Goal: Information Seeking & Learning: Learn about a topic

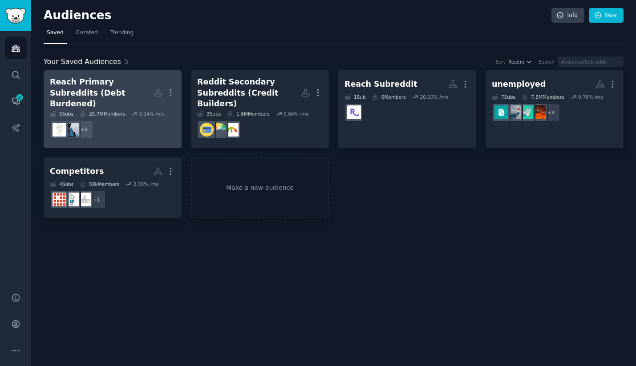
click at [117, 81] on div "Reach Primary Subreddits (Debt Burdened)" at bounding box center [102, 93] width 104 height 33
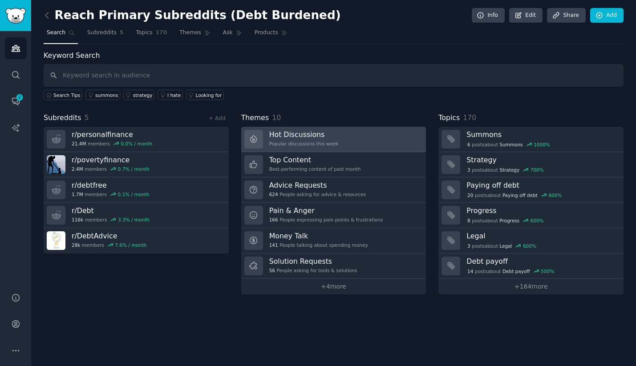
click at [340, 136] on link "Hot Discussions Popular discussions this week" at bounding box center [333, 139] width 185 height 25
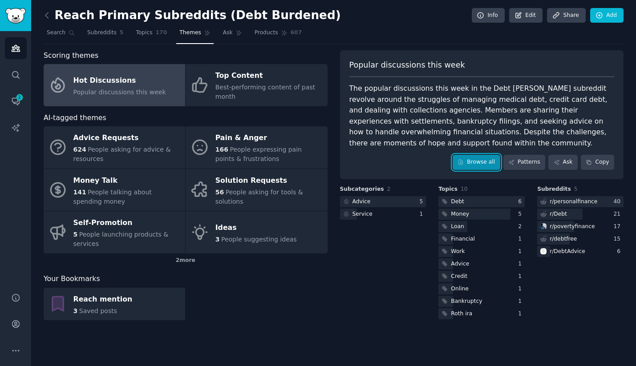
click at [484, 160] on link "Browse all" at bounding box center [476, 162] width 48 height 15
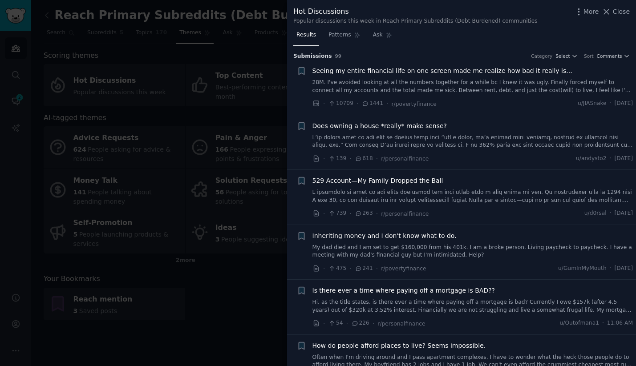
click at [220, 82] on div at bounding box center [318, 183] width 636 height 366
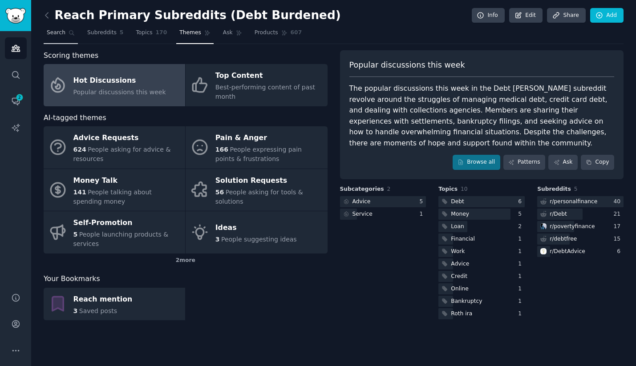
click at [56, 32] on span "Search" at bounding box center [56, 33] width 19 height 8
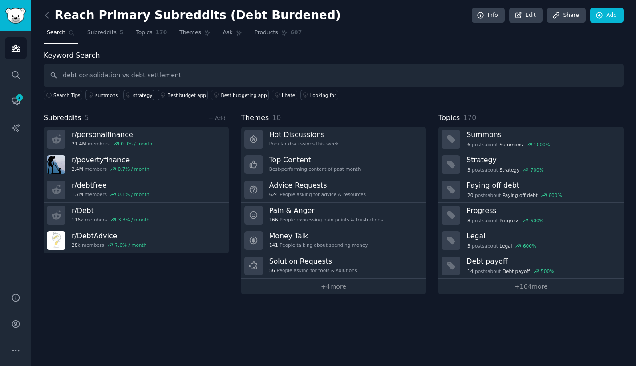
type input "debt consolidation vs debt settlement"
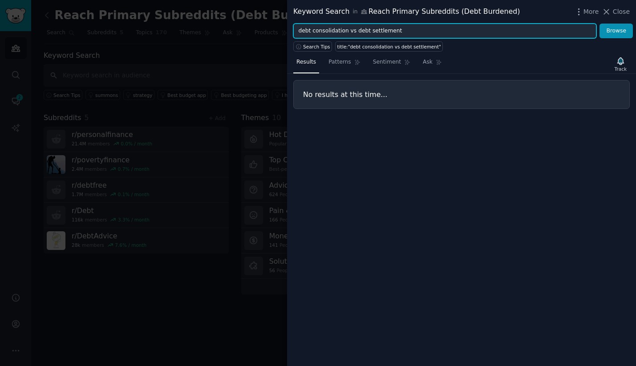
click at [352, 30] on input "debt consolidation vs debt settlement" at bounding box center [444, 31] width 303 height 15
type input "debt consolidation debt settlement"
click at [599, 24] on button "Browse" at bounding box center [615, 31] width 33 height 15
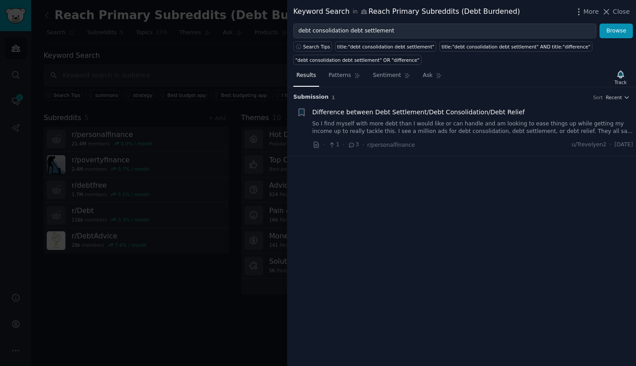
click at [435, 111] on span "Difference between Debt Settlement/Debt Consolidation/Debt Relief" at bounding box center [418, 112] width 212 height 9
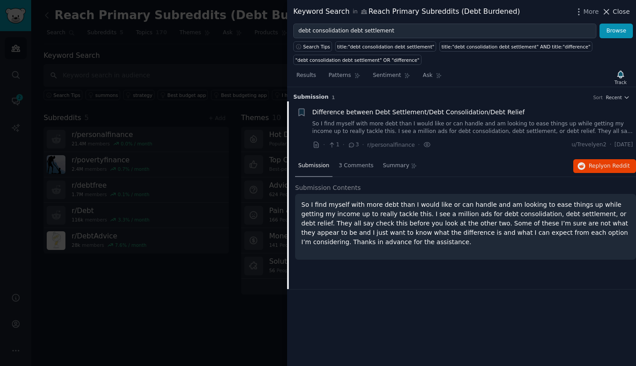
click at [615, 12] on span "Close" at bounding box center [621, 11] width 17 height 9
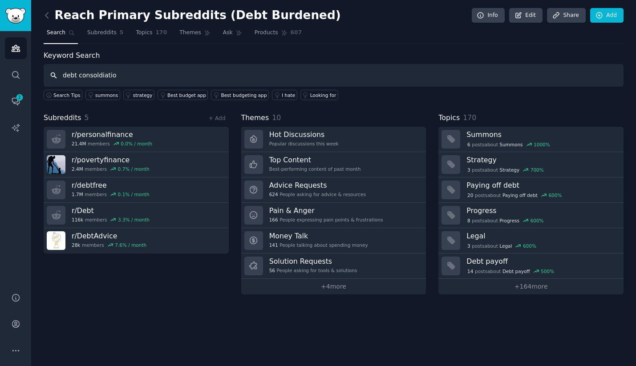
type input "debt consoldiation"
type input "r"
type input "debt consolidation"
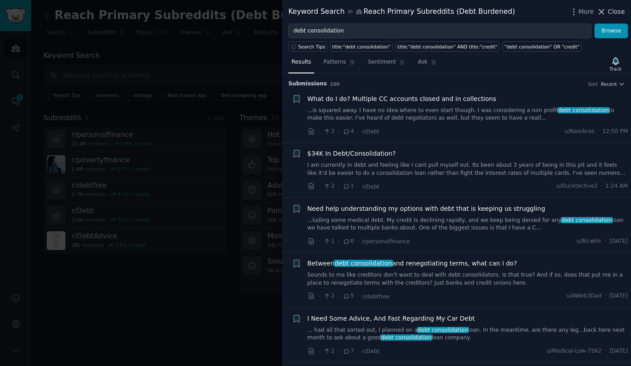
click at [609, 14] on span "Close" at bounding box center [616, 11] width 17 height 9
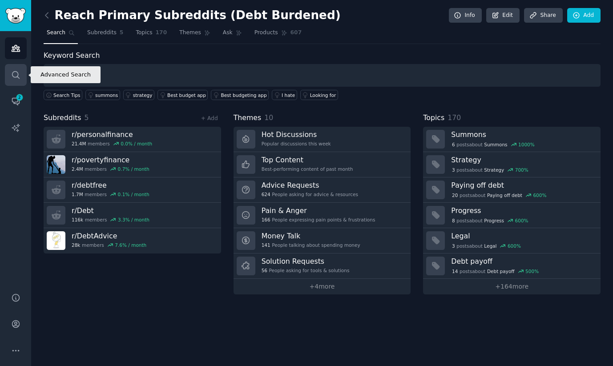
type input ""Reach"
click at [16, 75] on icon "Sidebar" at bounding box center [15, 74] width 9 height 9
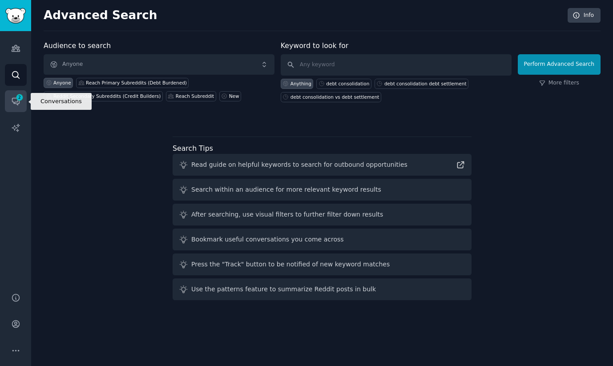
click at [16, 97] on span "2" at bounding box center [20, 97] width 8 height 6
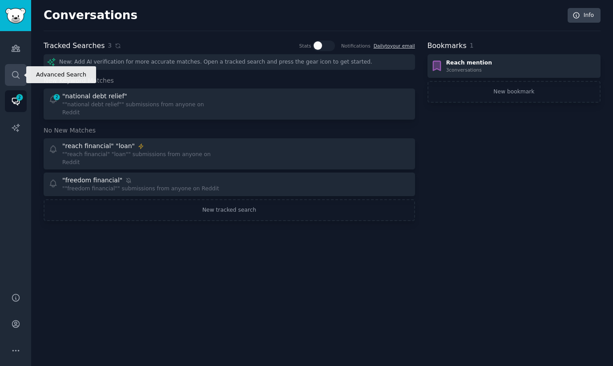
click at [11, 72] on icon "Sidebar" at bounding box center [15, 74] width 9 height 9
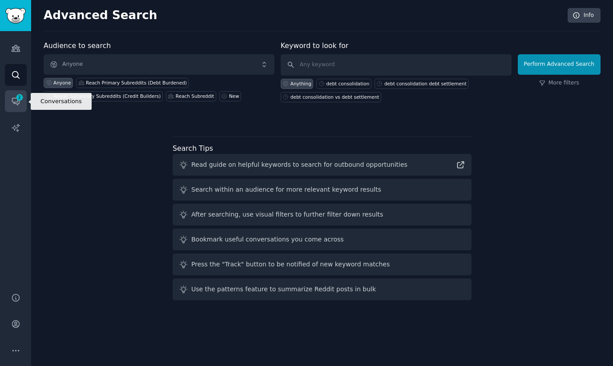
click at [20, 105] on icon "Sidebar" at bounding box center [15, 101] width 9 height 9
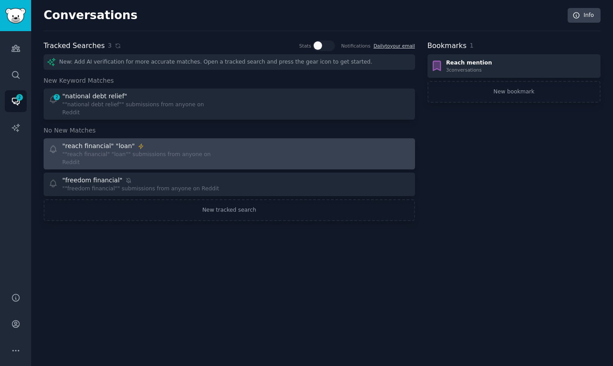
click at [174, 151] on div """reach financial" "loan"" submissions from anyone on Reddit" at bounding box center [142, 159] width 161 height 16
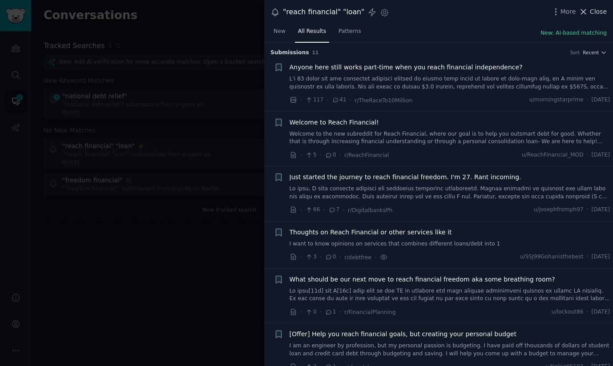
click at [597, 14] on span "Close" at bounding box center [598, 11] width 17 height 9
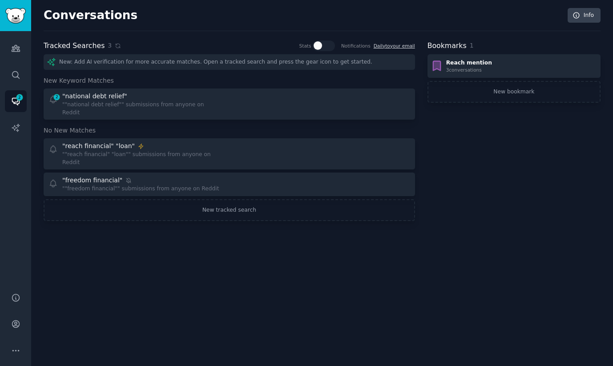
click at [124, 60] on div "New: Add AI verification for more accurate matches. Open a tracked search and p…" at bounding box center [229, 62] width 371 height 16
click at [323, 57] on div "New: Add AI verification for more accurate matches. Open a tracked search and p…" at bounding box center [229, 62] width 371 height 16
